Goal: Find contact information: Find contact information

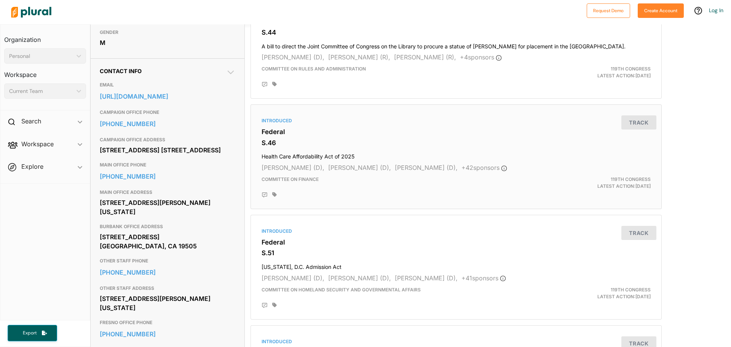
scroll to position [190, 0]
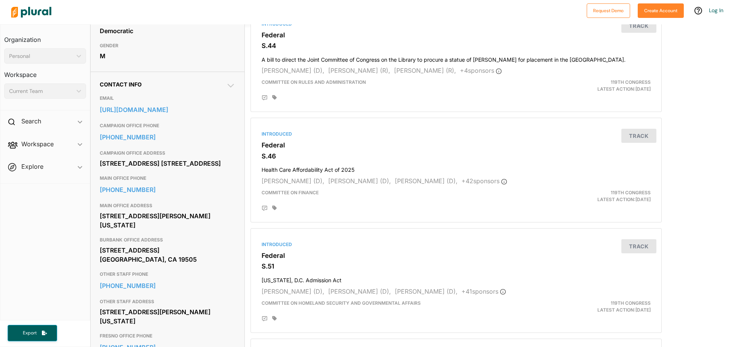
drag, startPoint x: 170, startPoint y: 244, endPoint x: 96, endPoint y: 235, distance: 74.5
click at [96, 235] on div "Contact Info EMAIL [URL][DOMAIN_NAME] CAMPAIGN OFFICE PHONE [PHONE_NUMBER] CAMP…" at bounding box center [168, 299] width 154 height 455
drag, startPoint x: 126, startPoint y: 239, endPoint x: 176, endPoint y: 110, distance: 138.7
click at [176, 110] on link "[URL][DOMAIN_NAME]" at bounding box center [168, 109] width 136 height 11
copy div "[STREET_ADDRESS][PERSON_NAME][US_STATE]"
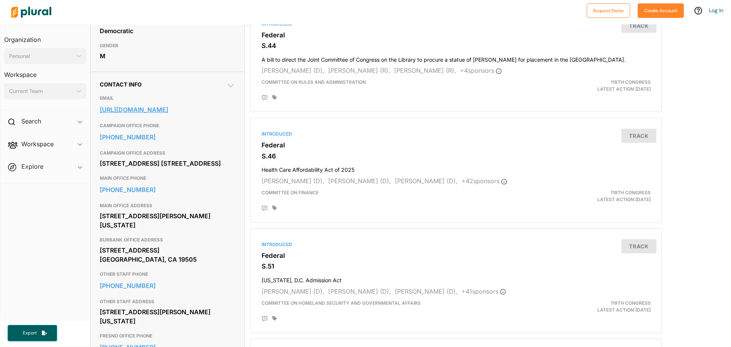
click at [170, 112] on link "[URL][DOMAIN_NAME]" at bounding box center [168, 109] width 136 height 11
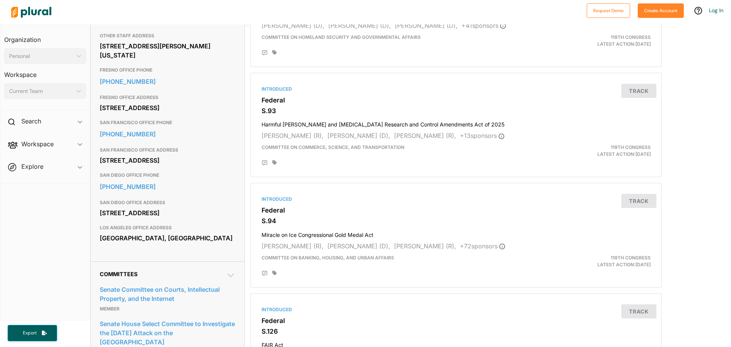
scroll to position [457, 0]
drag, startPoint x: 164, startPoint y: 257, endPoint x: 97, endPoint y: 246, distance: 67.9
click at [97, 246] on div "Contact Info EMAIL [URL][DOMAIN_NAME] CAMPAIGN OFFICE PHONE [PHONE_NUMBER] CAMP…" at bounding box center [168, 32] width 154 height 455
copy div "[STREET_ADDRESS]"
